Goal: Navigation & Orientation: Find specific page/section

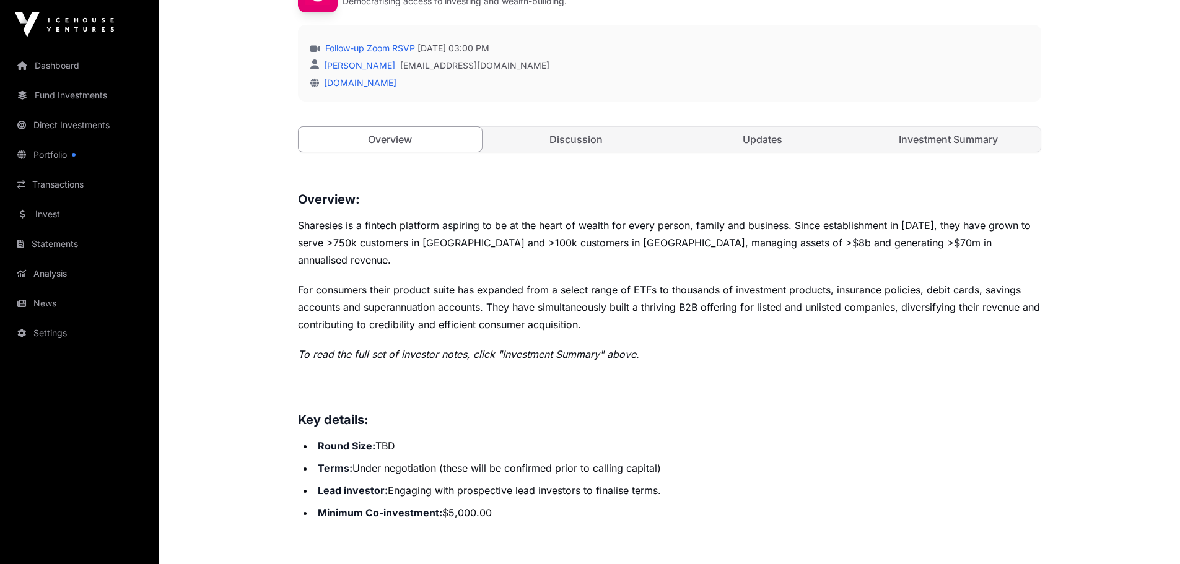
scroll to position [310, 0]
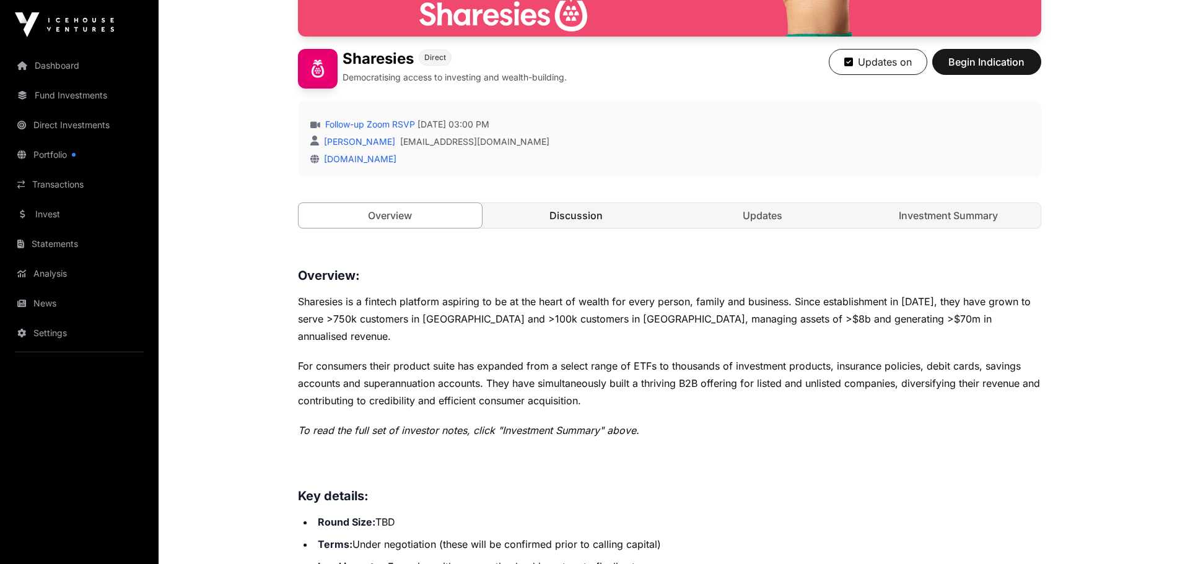
click at [576, 212] on link "Discussion" at bounding box center [576, 215] width 184 height 25
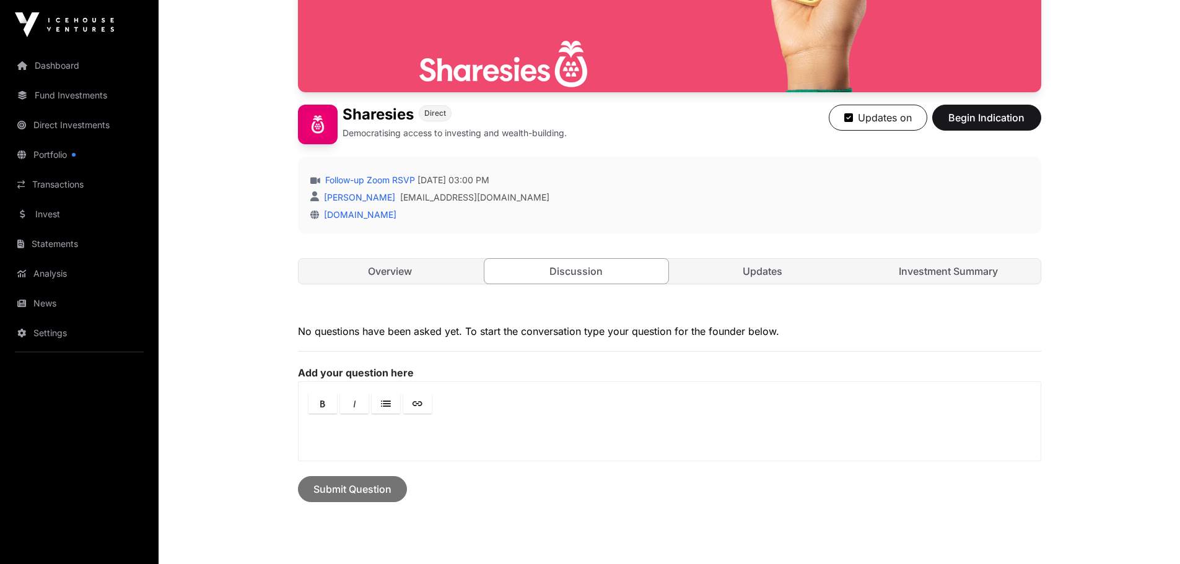
scroll to position [310, 0]
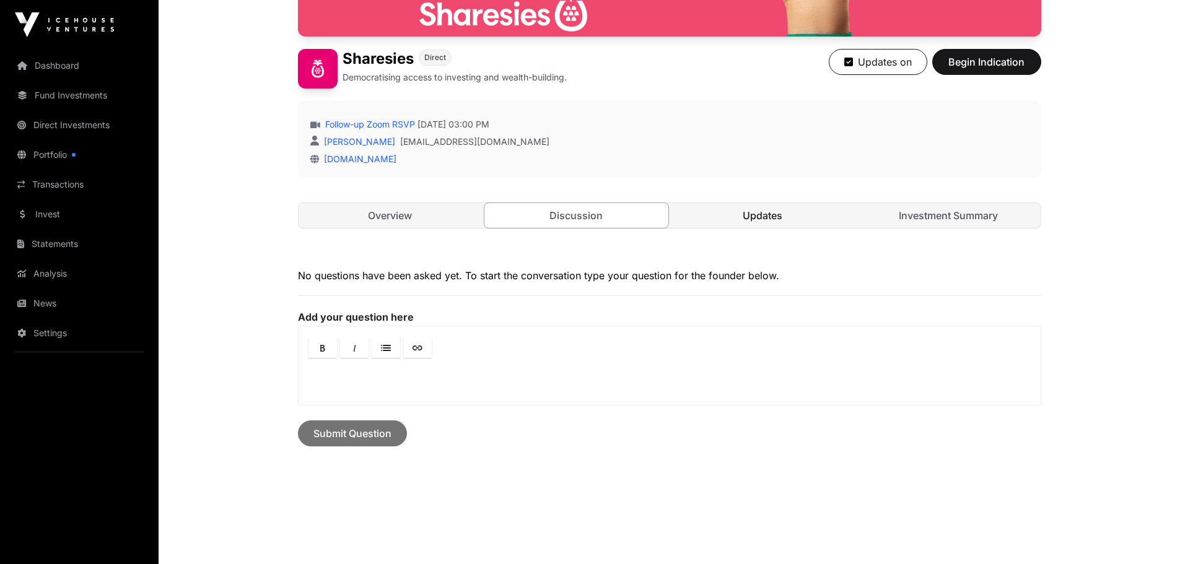
click at [757, 215] on link "Updates" at bounding box center [763, 215] width 184 height 25
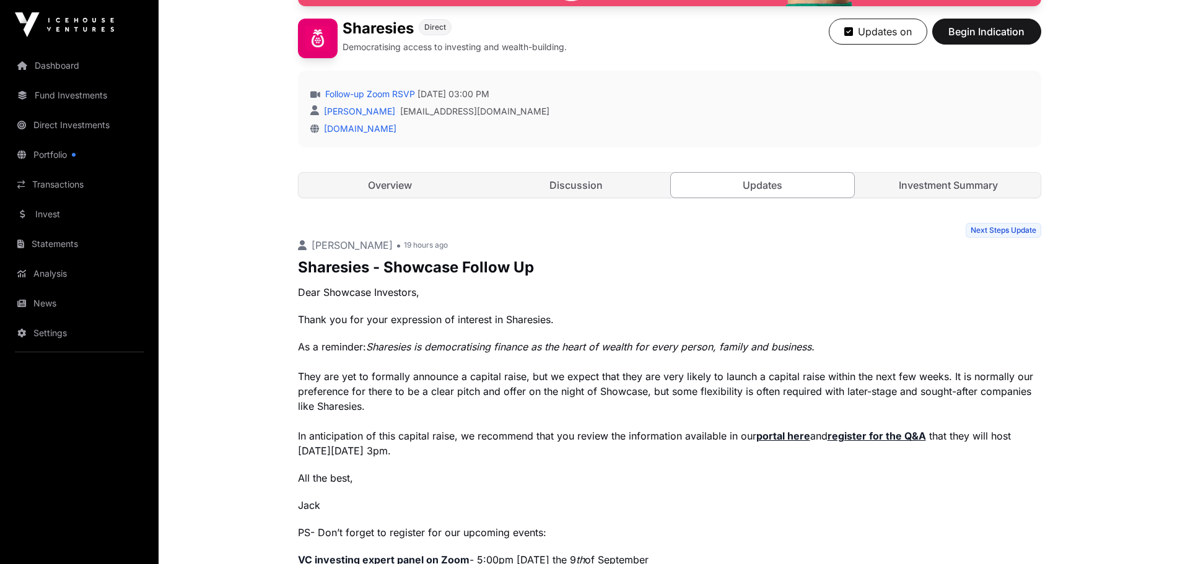
scroll to position [310, 0]
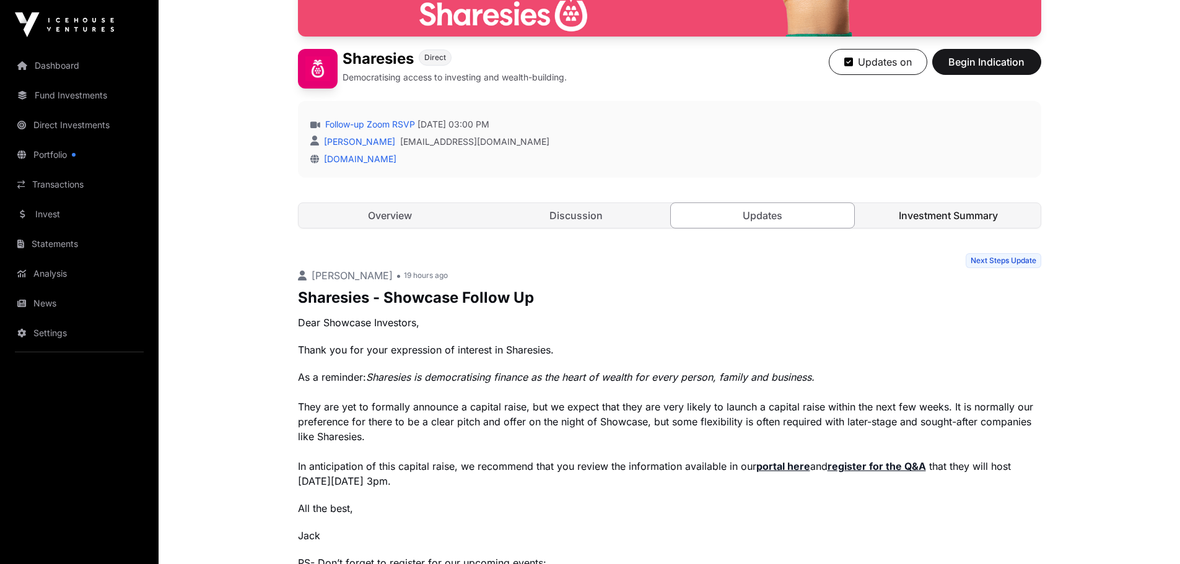
click at [944, 217] on link "Investment Summary" at bounding box center [948, 215] width 184 height 25
